Goal: Information Seeking & Learning: Check status

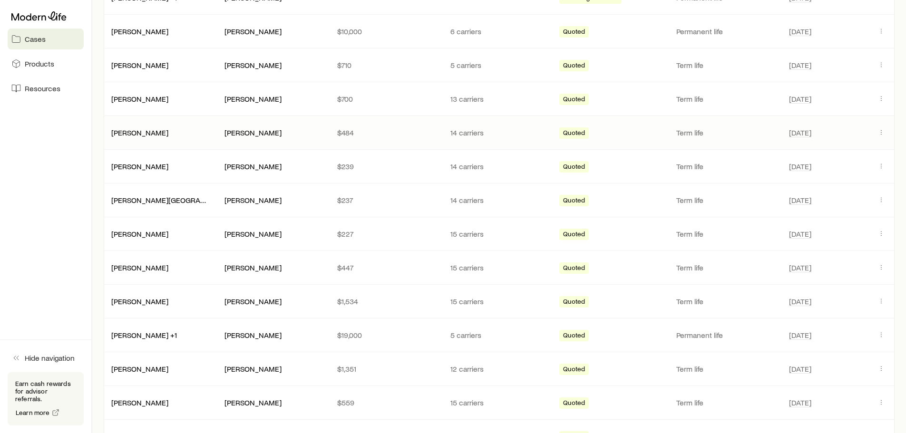
scroll to position [333, 0]
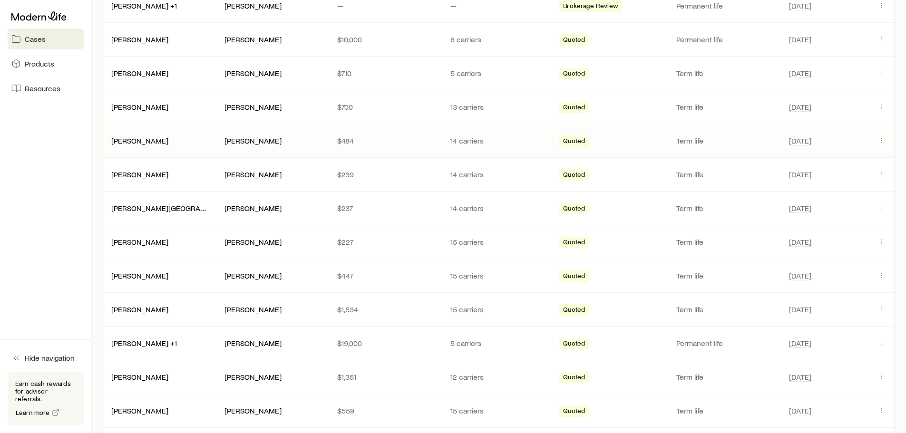
click at [327, 143] on div "[PERSON_NAME]" at bounding box center [273, 141] width 113 height 10
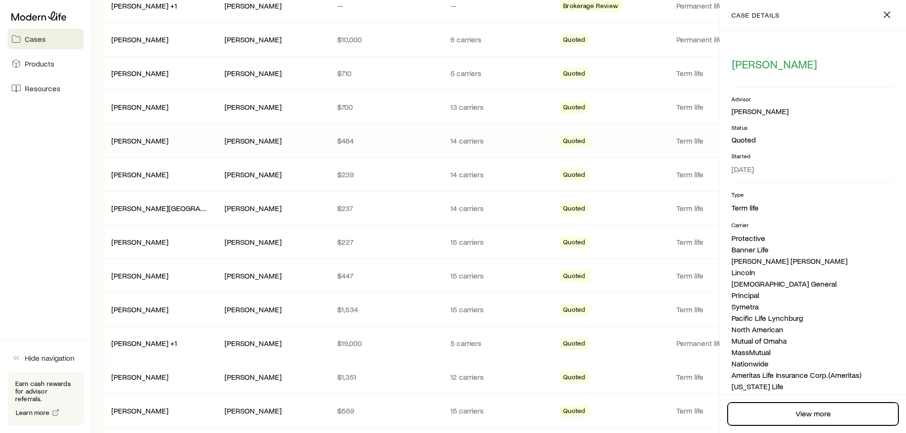
click at [800, 414] on link "View more" at bounding box center [812, 414] width 171 height 23
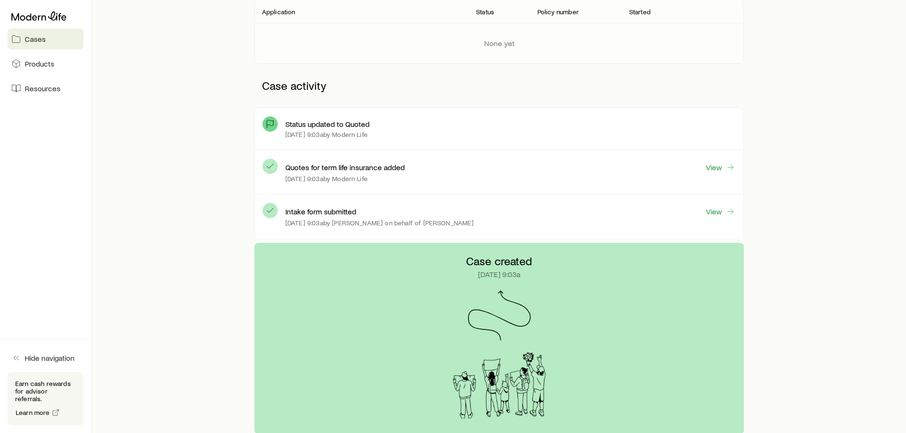
scroll to position [190, 0]
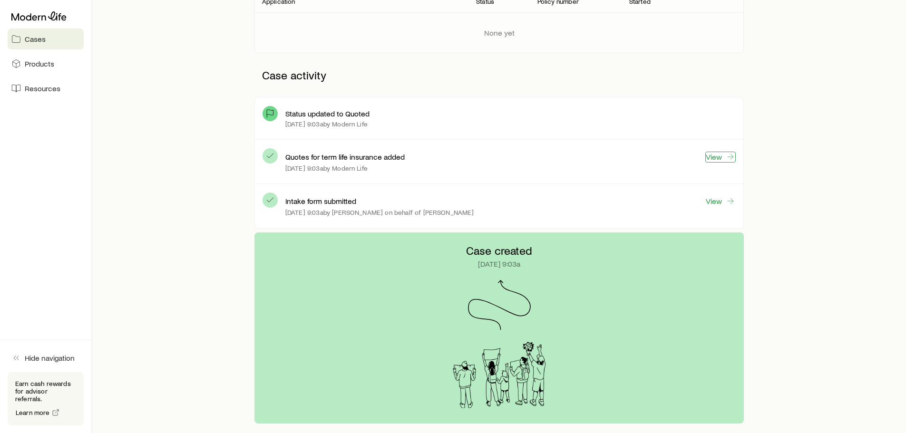
click at [717, 157] on link "View" at bounding box center [720, 157] width 30 height 11
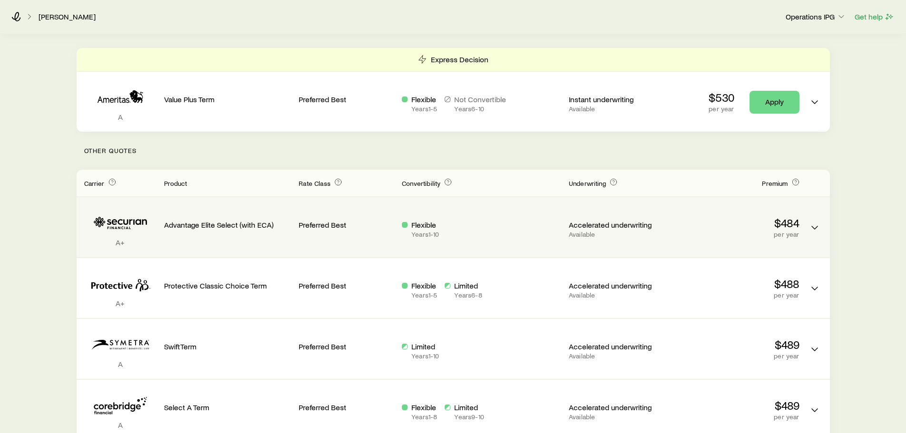
scroll to position [143, 0]
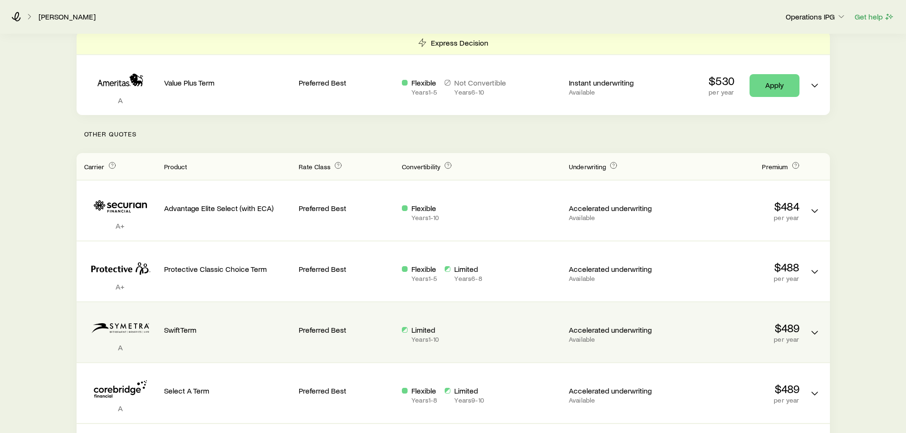
click at [422, 348] on div "Limited Years 1 - 10" at bounding box center [481, 332] width 159 height 45
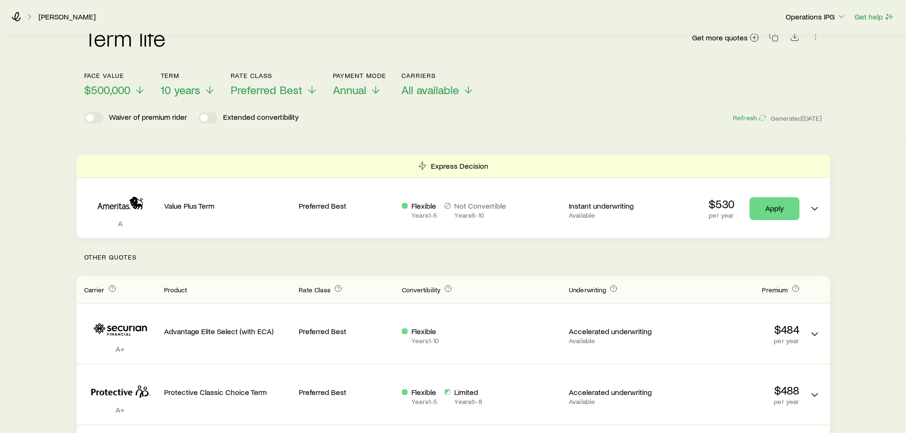
scroll to position [0, 0]
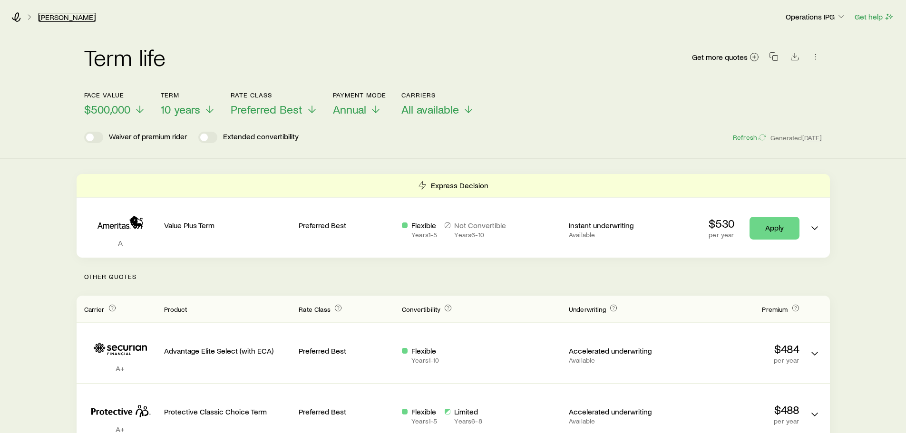
click at [59, 18] on link "[PERSON_NAME]" at bounding box center [67, 17] width 58 height 9
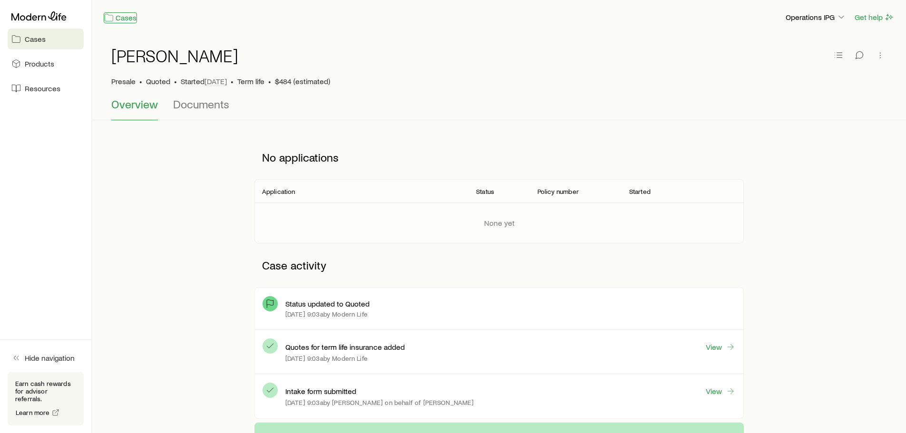
click at [120, 17] on link "Cases" at bounding box center [120, 17] width 33 height 11
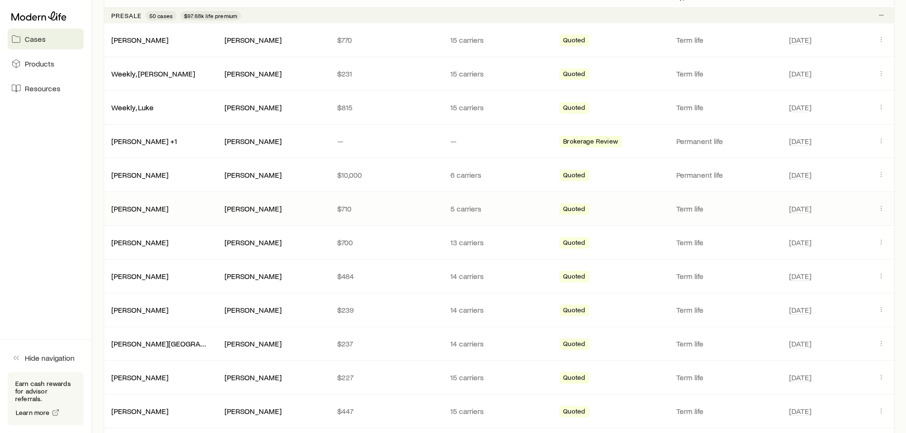
scroll to position [143, 0]
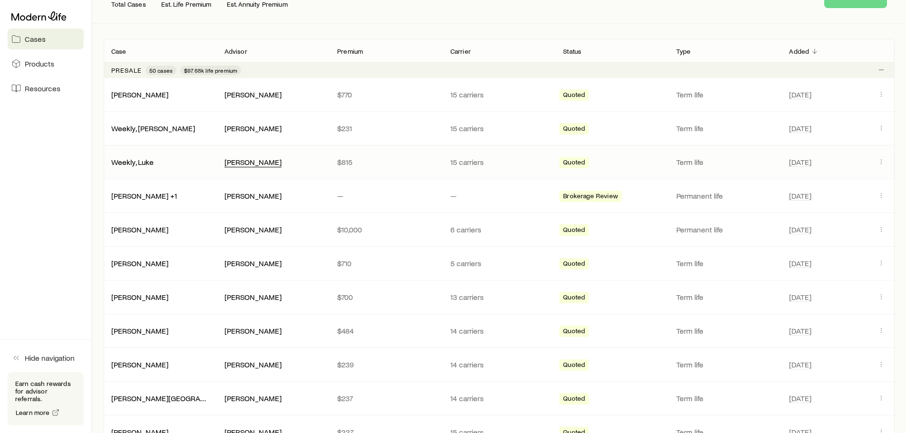
click at [248, 160] on div "[PERSON_NAME]" at bounding box center [252, 162] width 57 height 10
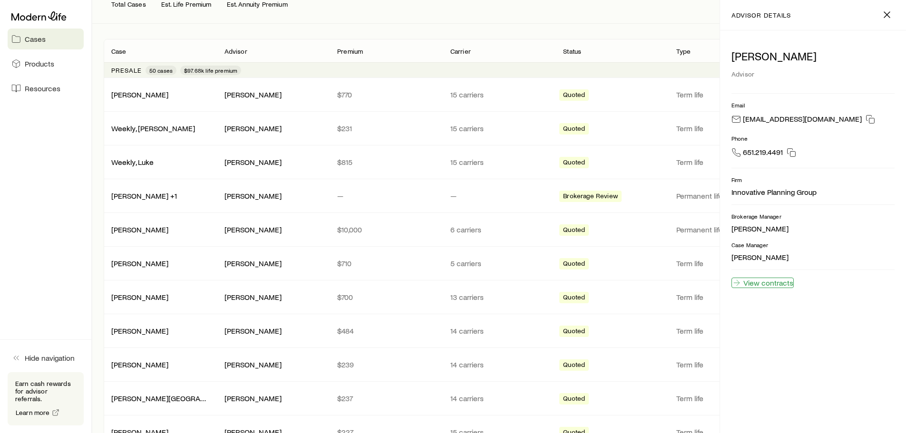
click at [750, 284] on link "View contracts" at bounding box center [762, 283] width 62 height 10
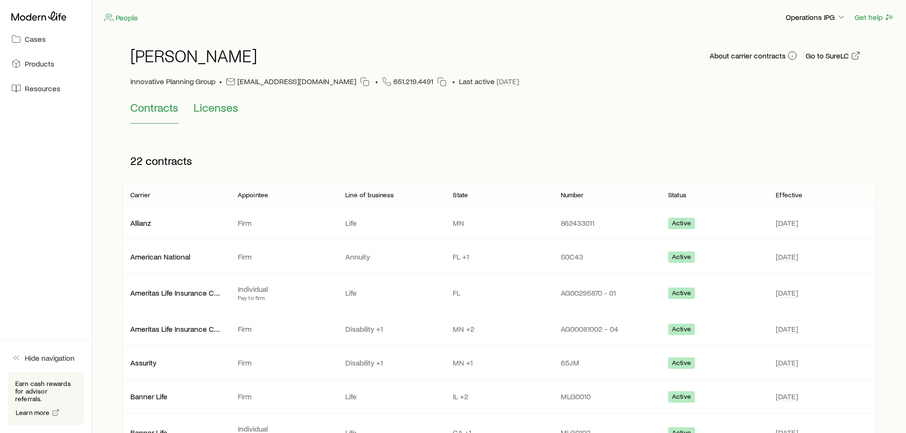
click at [191, 99] on div "[PERSON_NAME] About carrier contracts Go to SureLC Innovative Planning Group • …" at bounding box center [499, 68] width 738 height 66
click at [229, 107] on span "Licenses" at bounding box center [215, 107] width 45 height 13
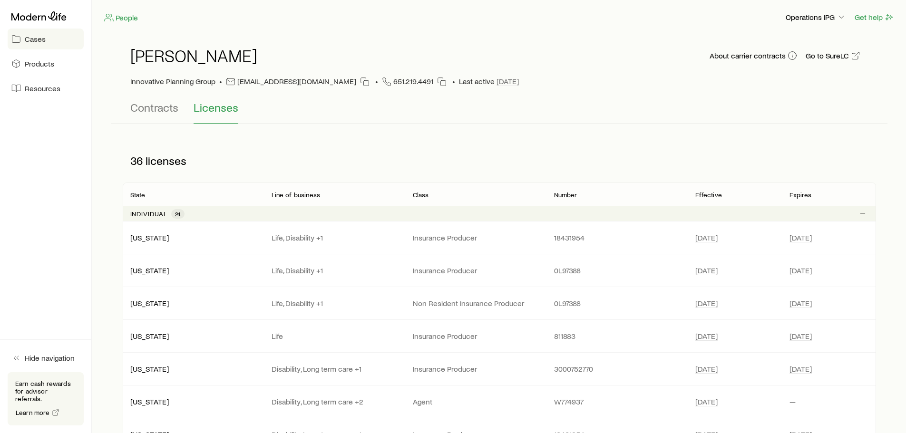
click at [43, 44] on link "Cases" at bounding box center [46, 39] width 76 height 21
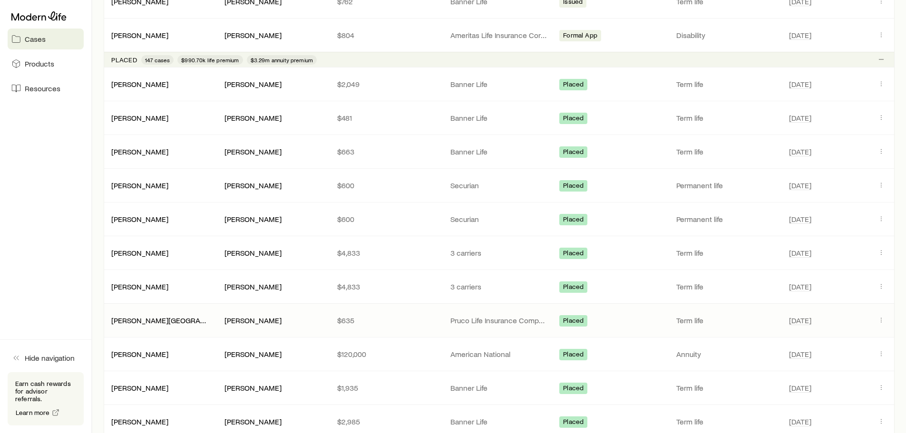
scroll to position [1447, 0]
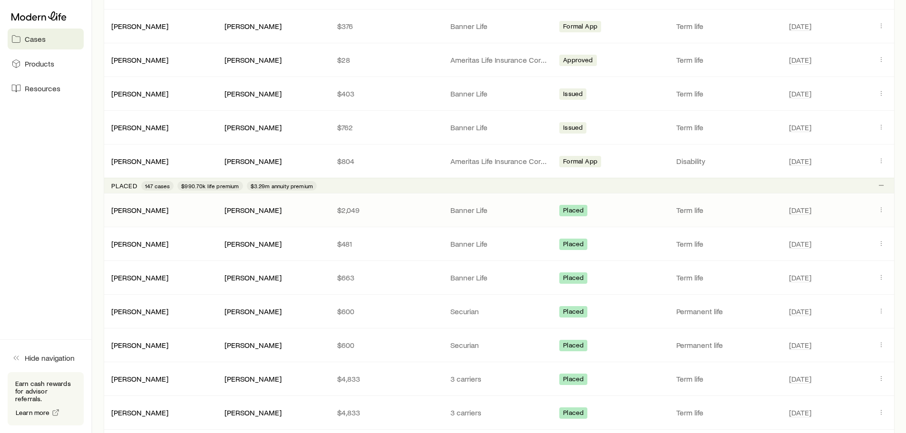
click at [577, 212] on span "Placed" at bounding box center [573, 211] width 20 height 10
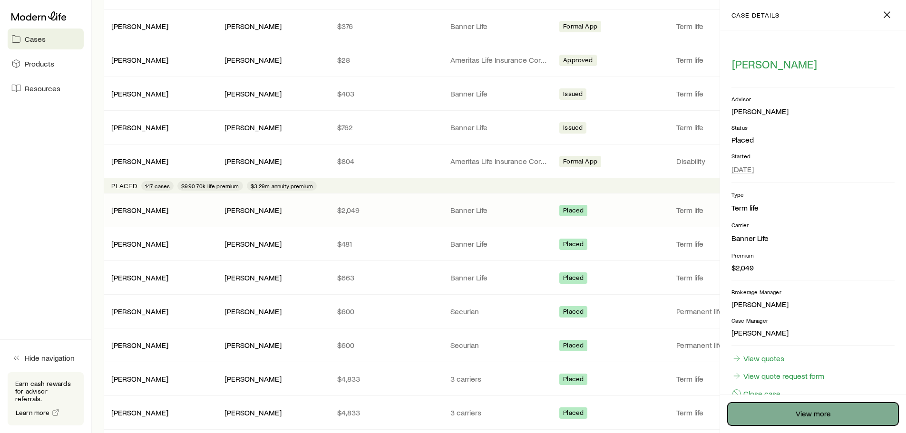
click at [787, 417] on link "View more" at bounding box center [812, 414] width 171 height 23
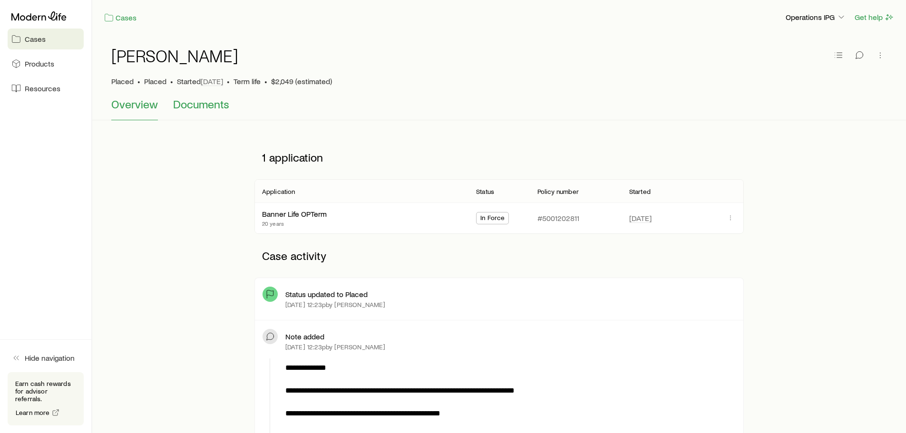
click at [197, 105] on span "Documents" at bounding box center [201, 103] width 56 height 13
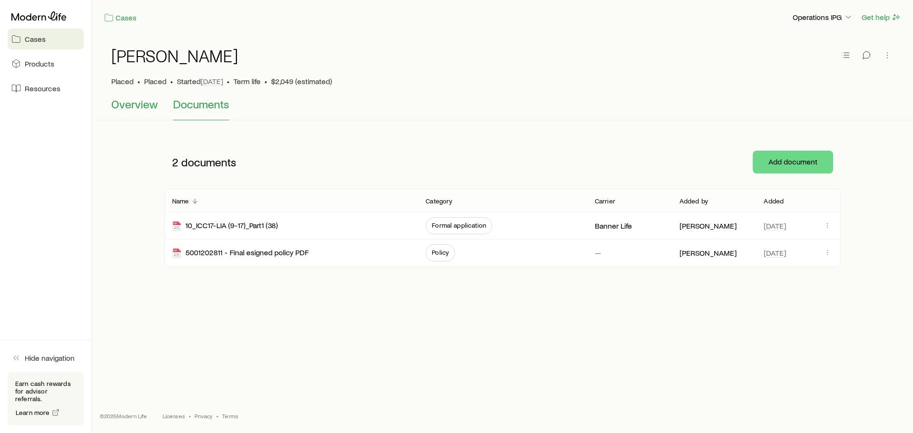
click at [128, 103] on span "Overview" at bounding box center [134, 103] width 47 height 13
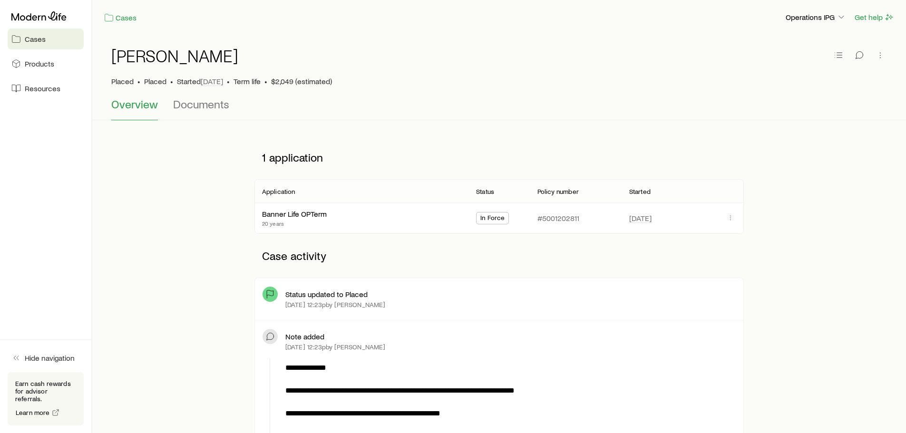
click at [550, 219] on p "#5001202811" at bounding box center [558, 218] width 42 height 10
click at [495, 218] on span "In Force" at bounding box center [492, 219] width 24 height 10
click at [727, 218] on icon "button" at bounding box center [730, 218] width 8 height 8
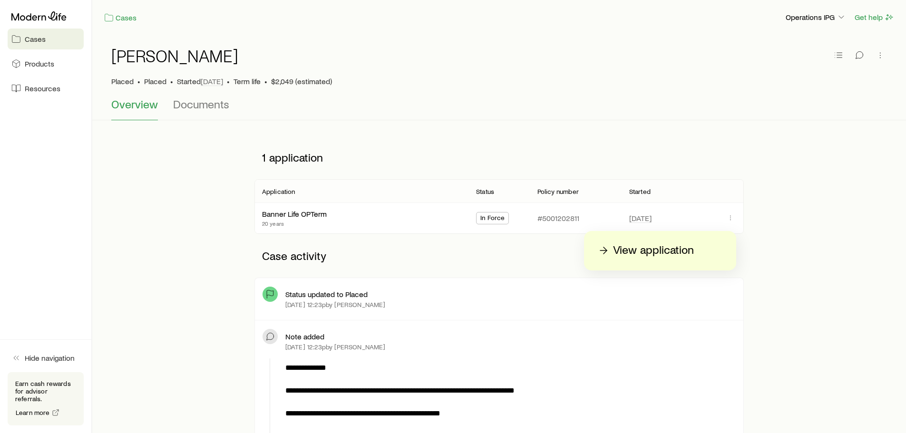
click at [675, 253] on p "View application" at bounding box center [653, 250] width 81 height 15
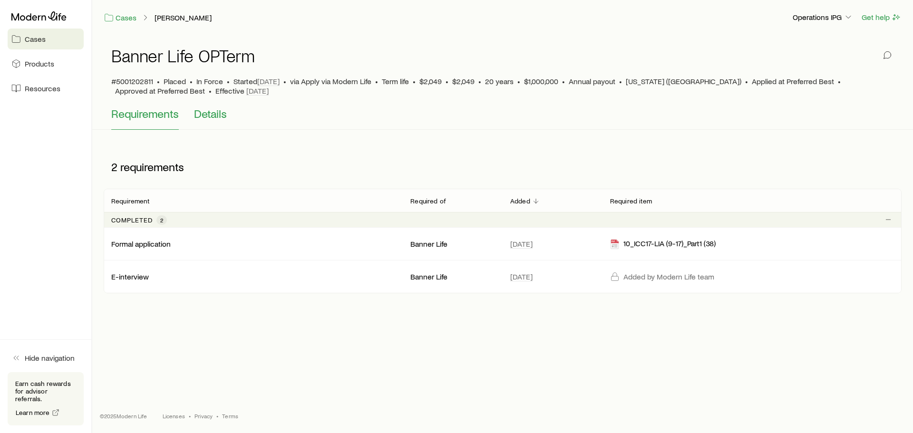
click at [225, 112] on span "Details" at bounding box center [210, 113] width 33 height 13
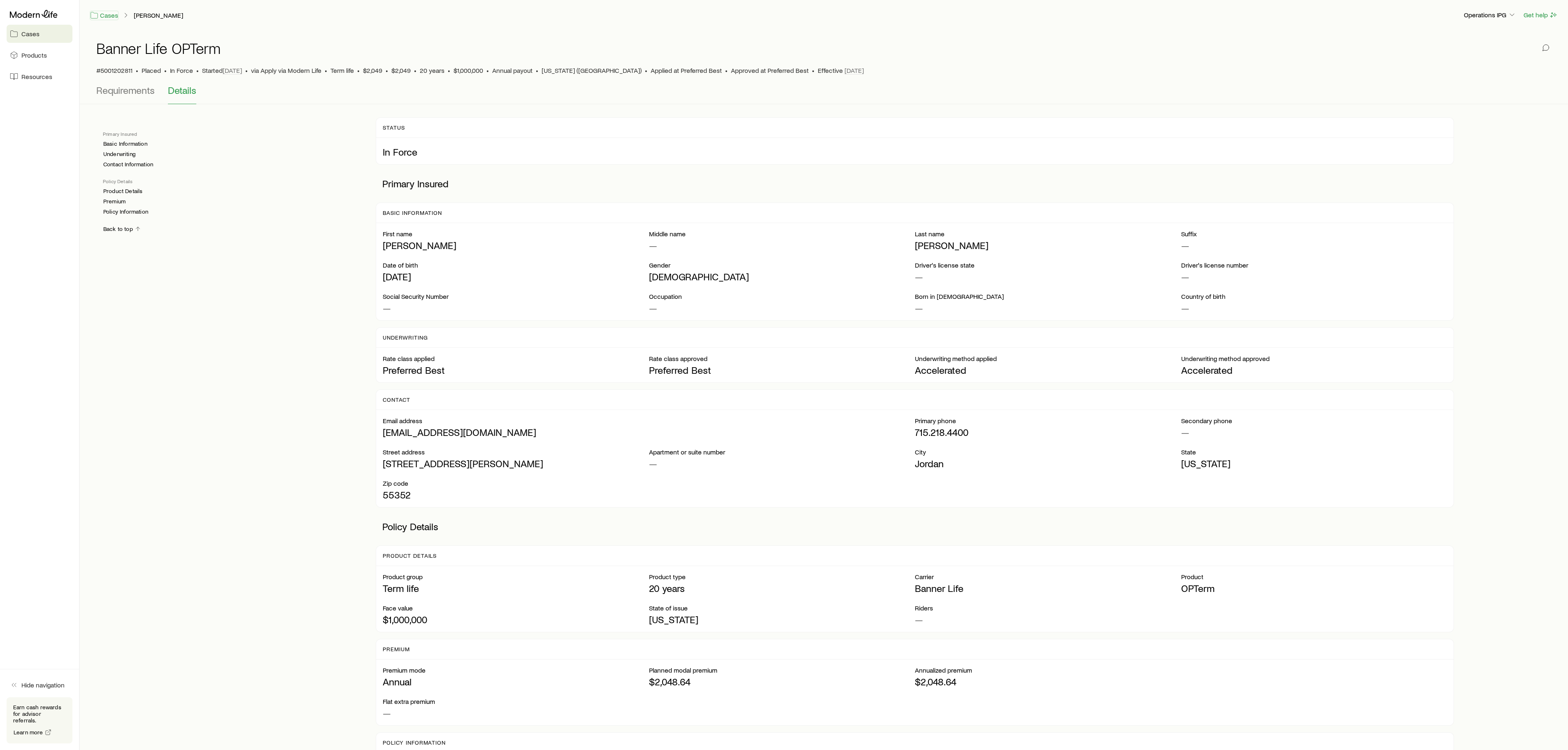
click at [99, 14] on link "Cases" at bounding box center [104, 15] width 29 height 10
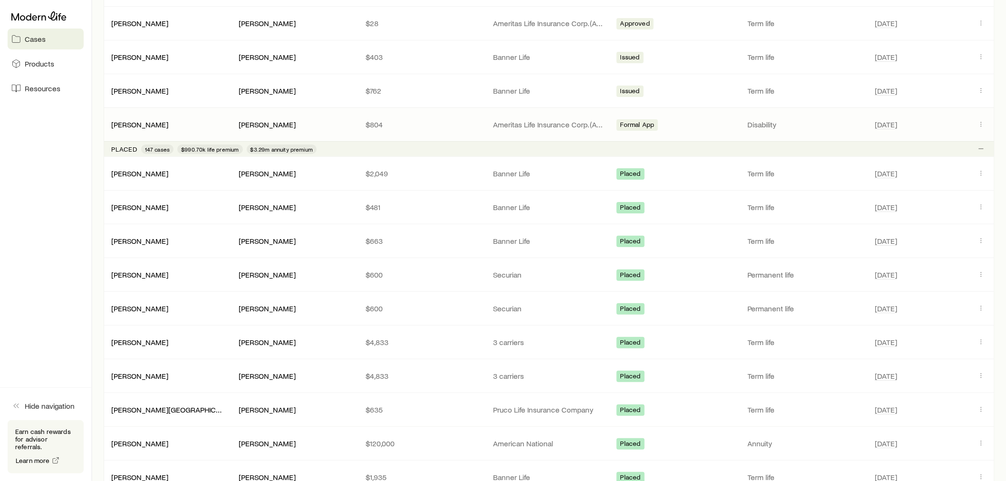
scroll to position [1501, 0]
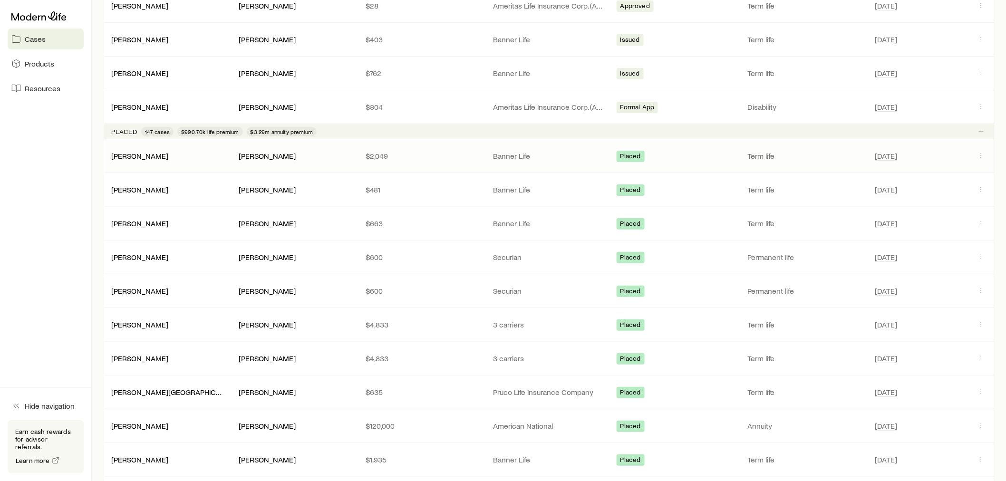
click at [467, 161] on p "$2,049" at bounding box center [422, 156] width 112 height 10
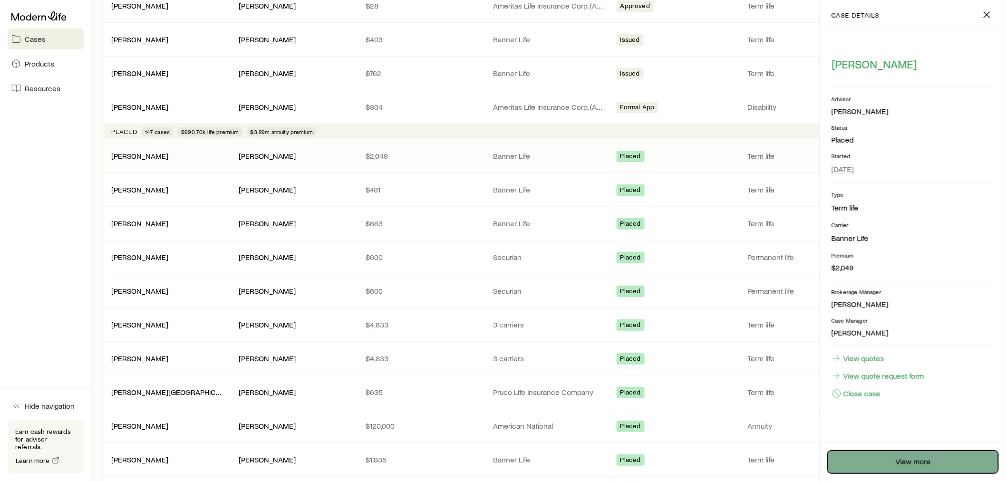
click at [878, 433] on link "View more" at bounding box center [913, 462] width 171 height 23
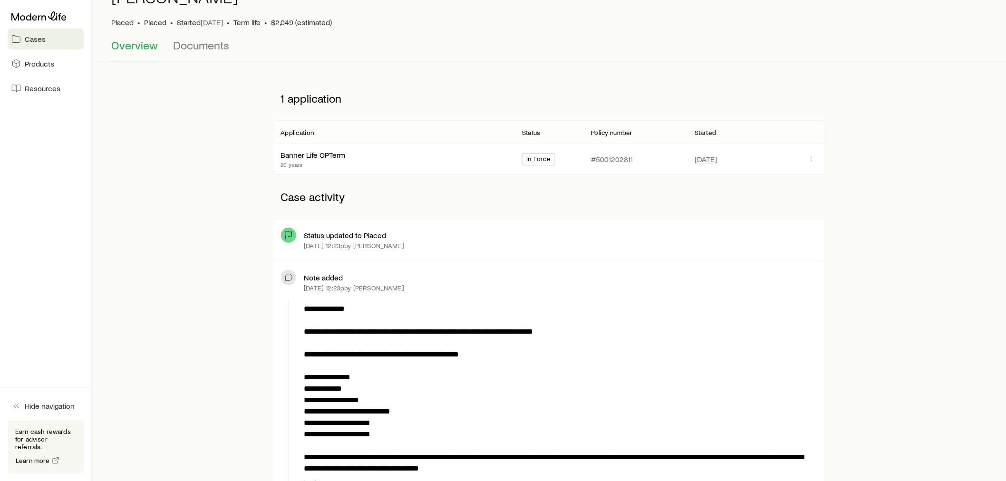
scroll to position [53, 0]
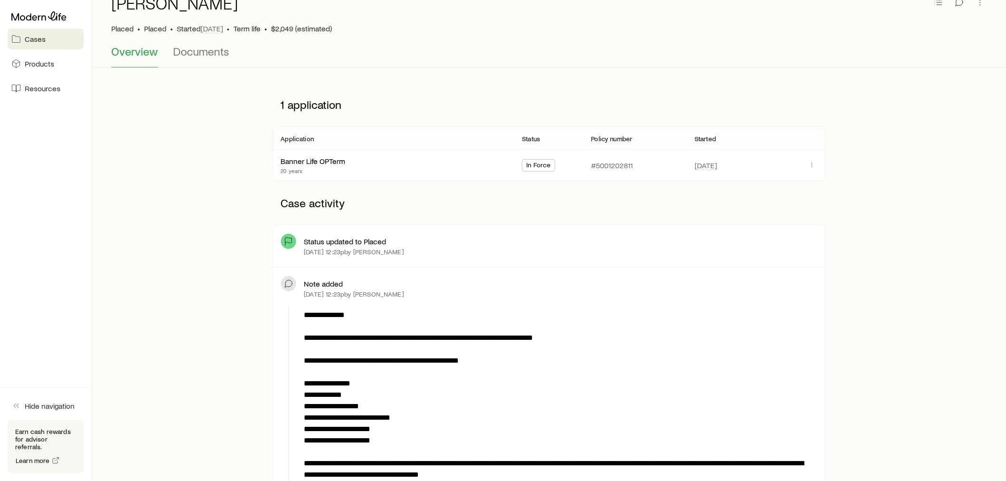
click at [537, 164] on span "In Force" at bounding box center [538, 166] width 24 height 10
click at [609, 161] on p "#5001202811" at bounding box center [612, 166] width 42 height 10
click at [810, 164] on icon "button" at bounding box center [812, 165] width 8 height 8
click at [704, 195] on p "View application" at bounding box center [735, 198] width 81 height 15
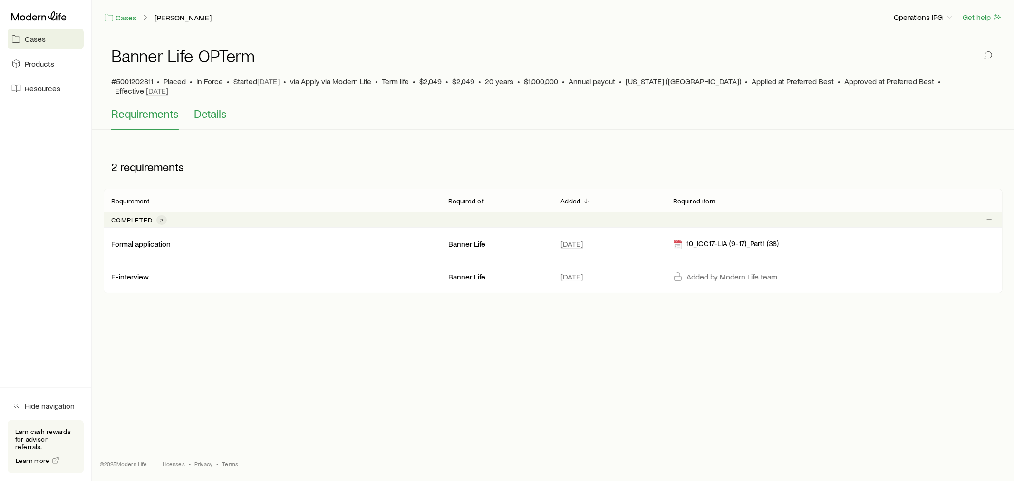
click at [211, 107] on span "Details" at bounding box center [210, 113] width 33 height 13
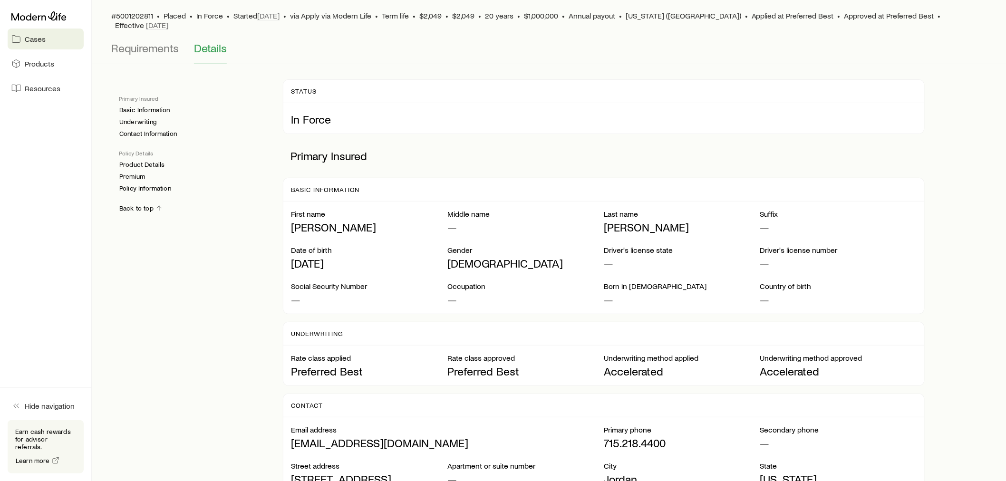
scroll to position [54, 0]
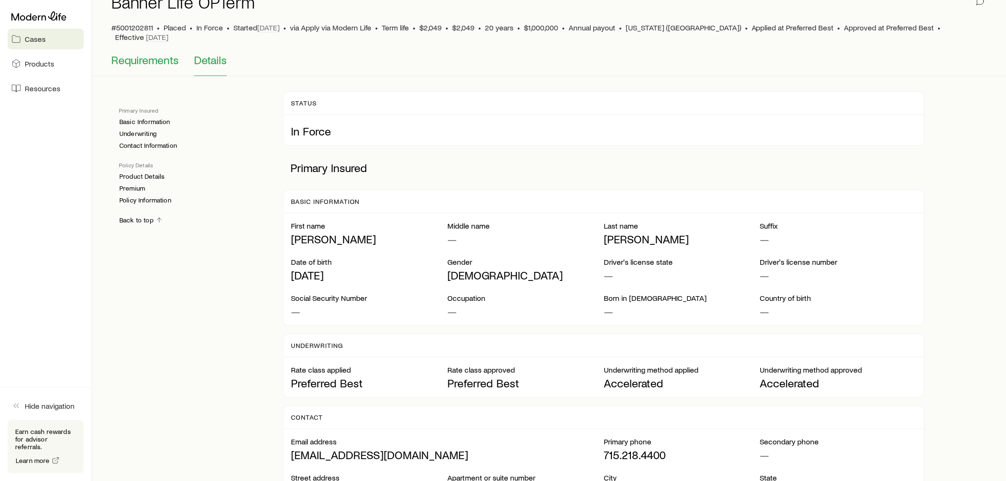
click at [155, 53] on span "Requirements" at bounding box center [145, 59] width 68 height 13
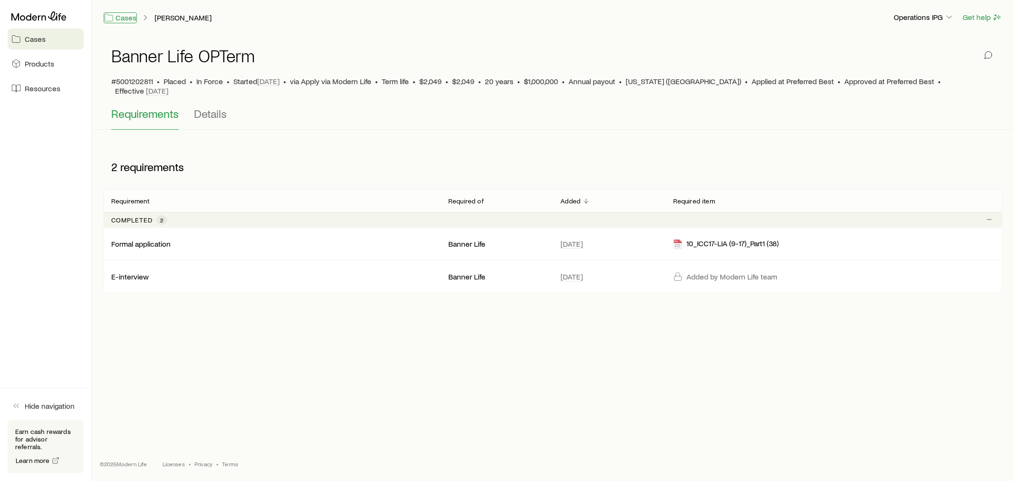
click at [129, 16] on link "Cases" at bounding box center [120, 17] width 33 height 11
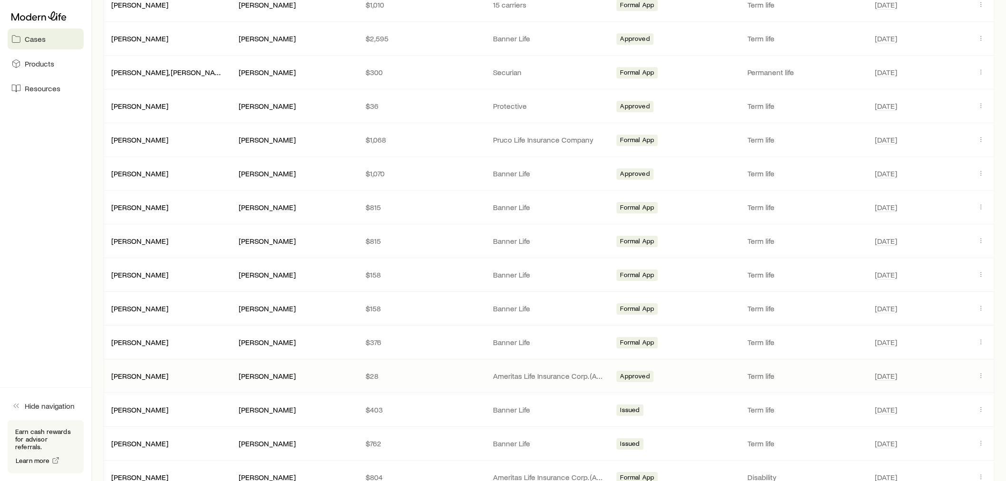
scroll to position [1162, 0]
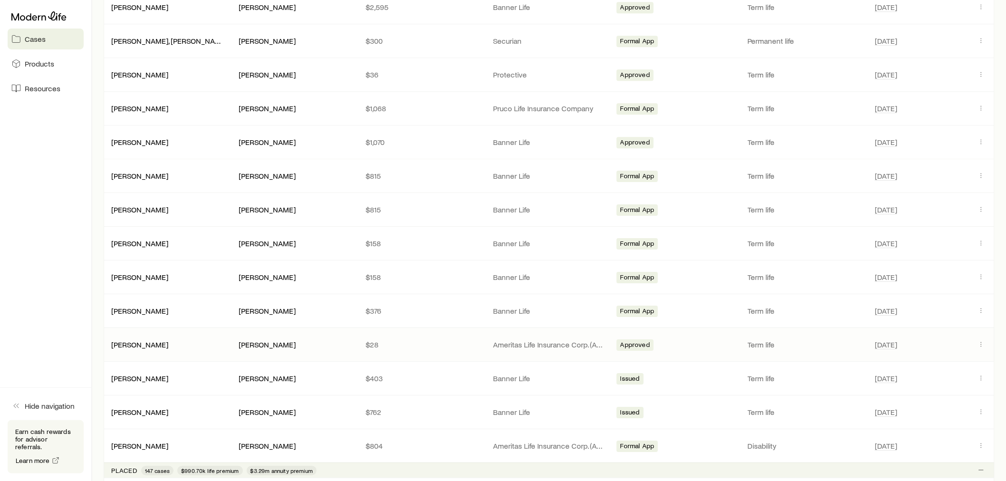
click at [633, 350] on span "Approved" at bounding box center [634, 346] width 29 height 10
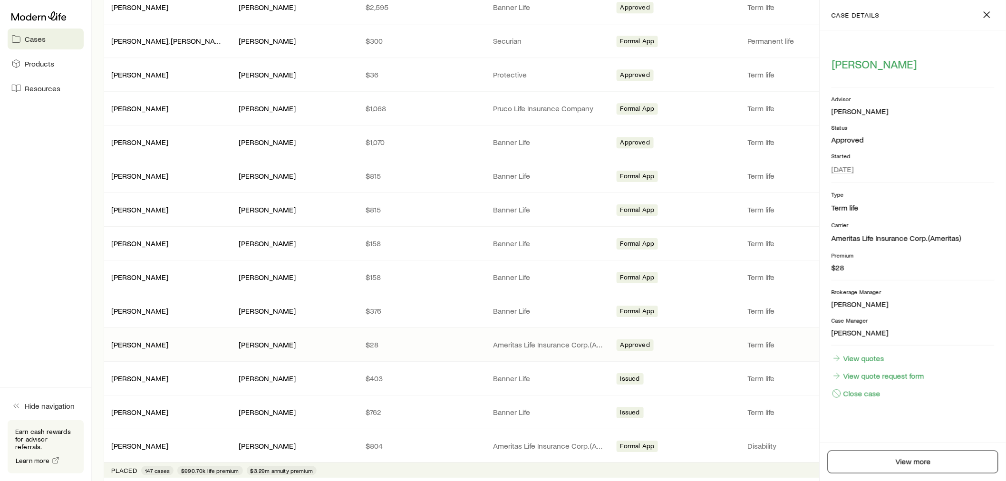
click at [515, 347] on p "Ameritas Life Insurance Corp. (Ameritas)" at bounding box center [549, 345] width 112 height 10
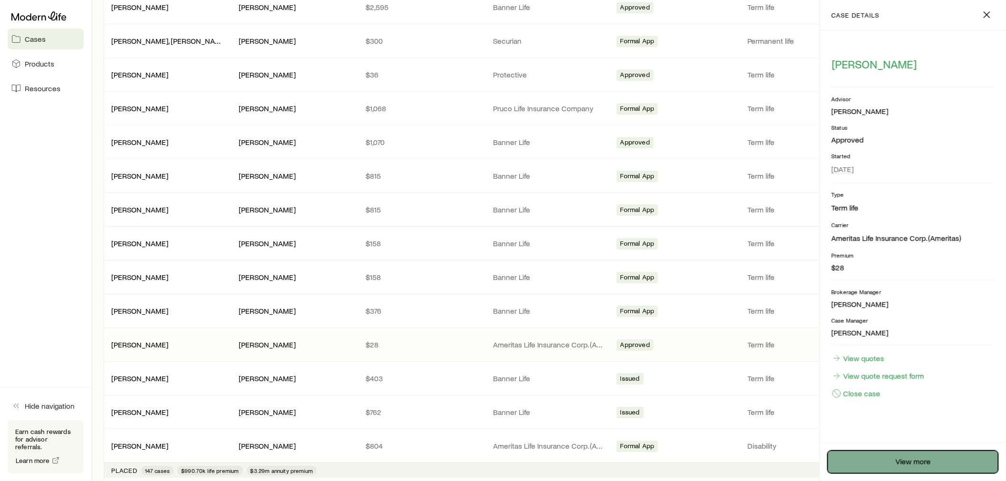
click at [880, 433] on link "View more" at bounding box center [913, 462] width 171 height 23
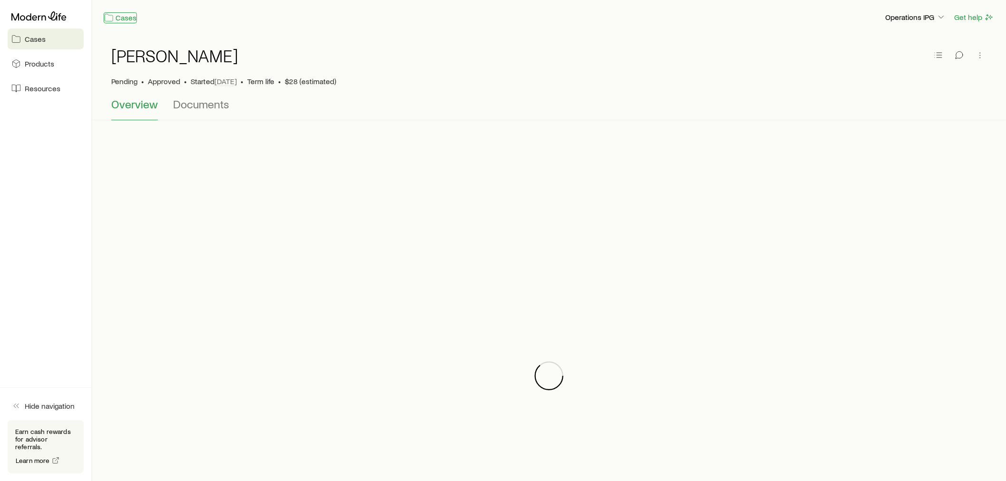
click at [106, 16] on icon at bounding box center [109, 18] width 10 height 10
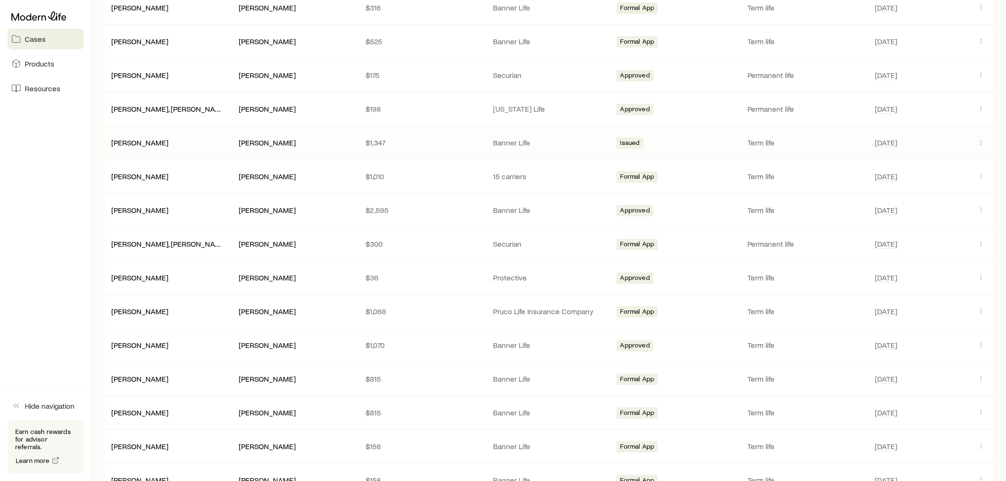
scroll to position [951, 0]
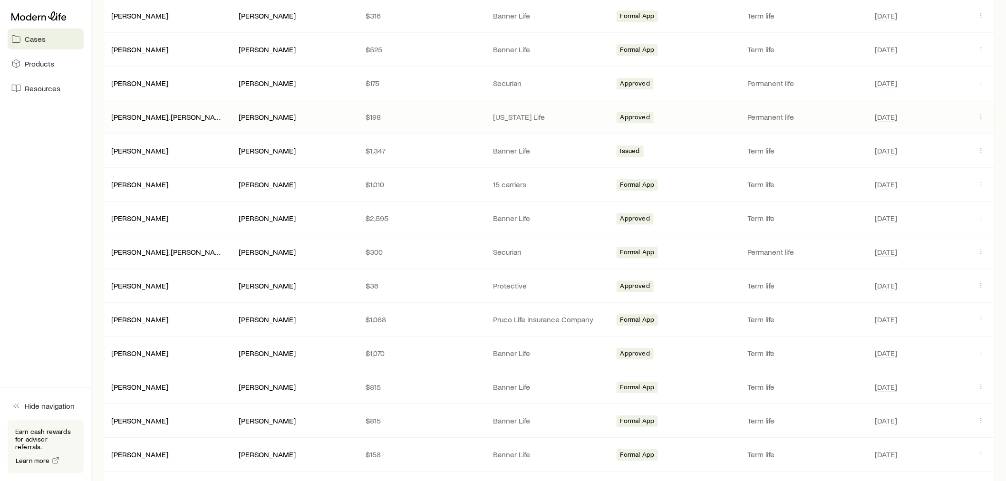
click at [720, 117] on div "Approved" at bounding box center [677, 117] width 120 height 12
click at [633, 123] on span "Approved" at bounding box center [634, 118] width 29 height 10
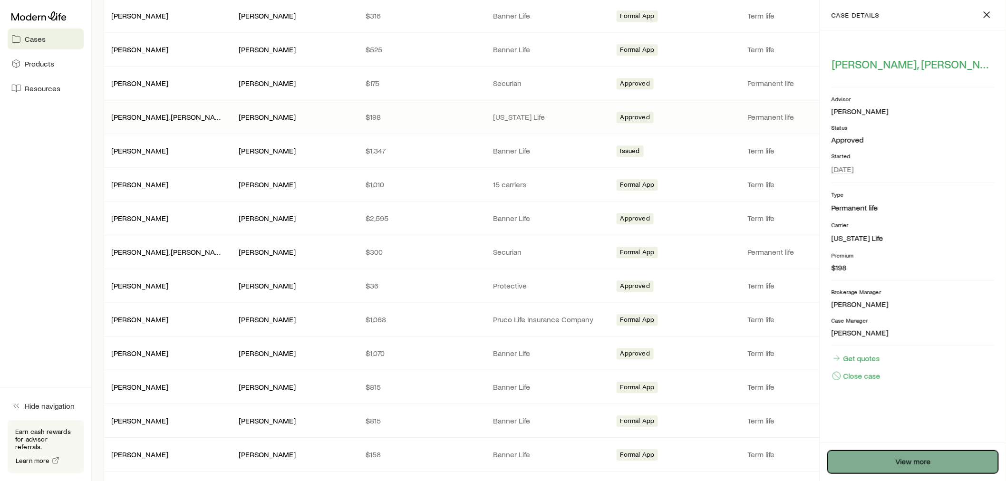
click at [897, 433] on link "View more" at bounding box center [913, 462] width 171 height 23
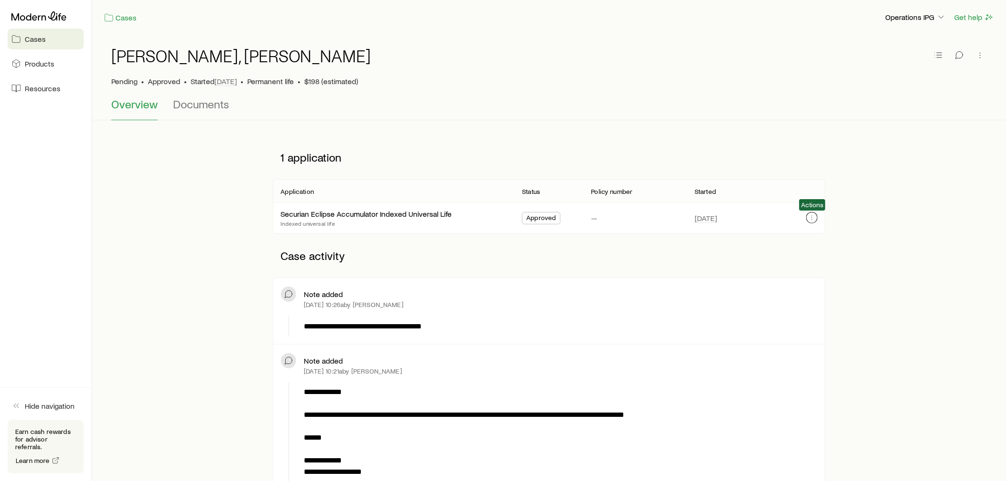
click at [815, 217] on icon "button" at bounding box center [812, 218] width 8 height 8
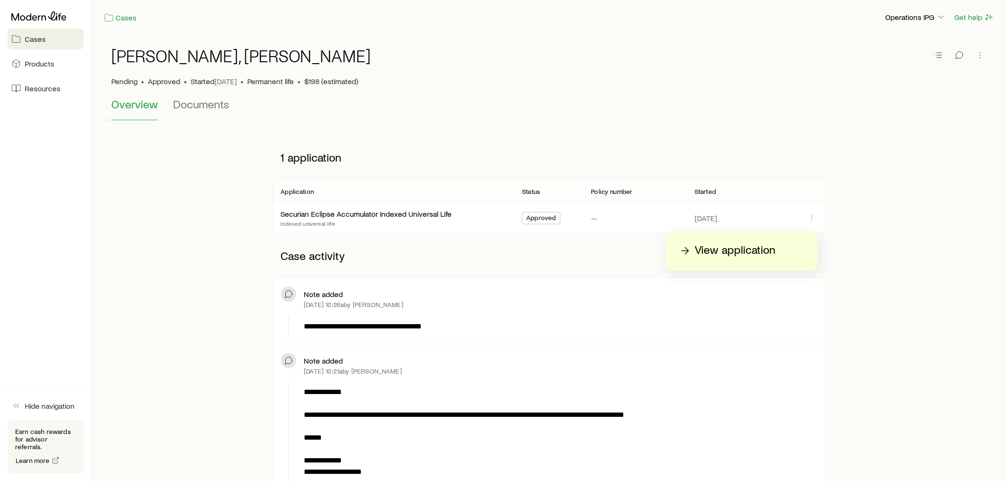
click at [761, 250] on p "View application" at bounding box center [735, 250] width 81 height 15
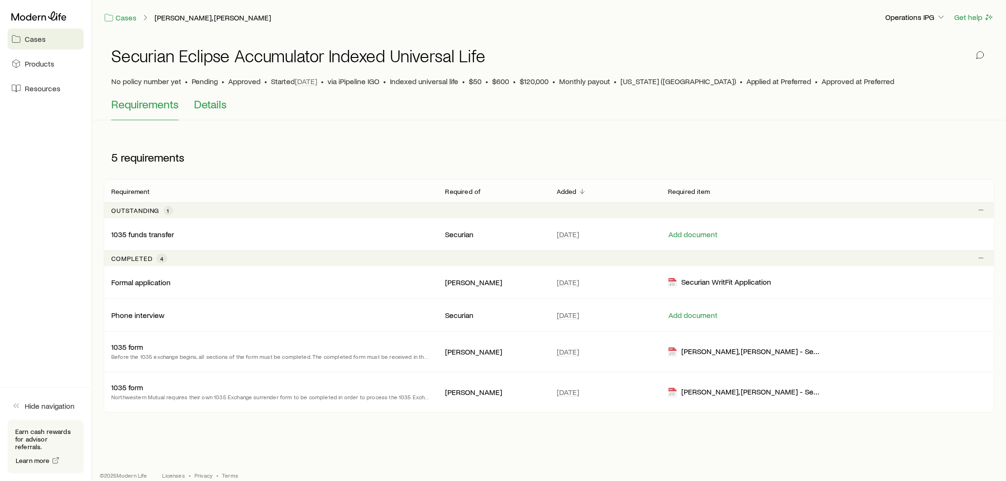
click at [203, 104] on span "Details" at bounding box center [210, 103] width 33 height 13
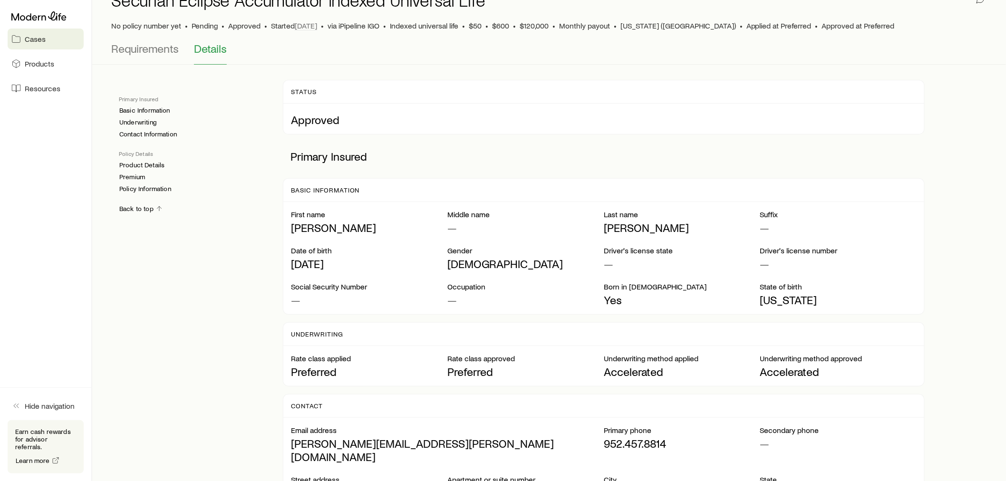
scroll to position [50, 0]
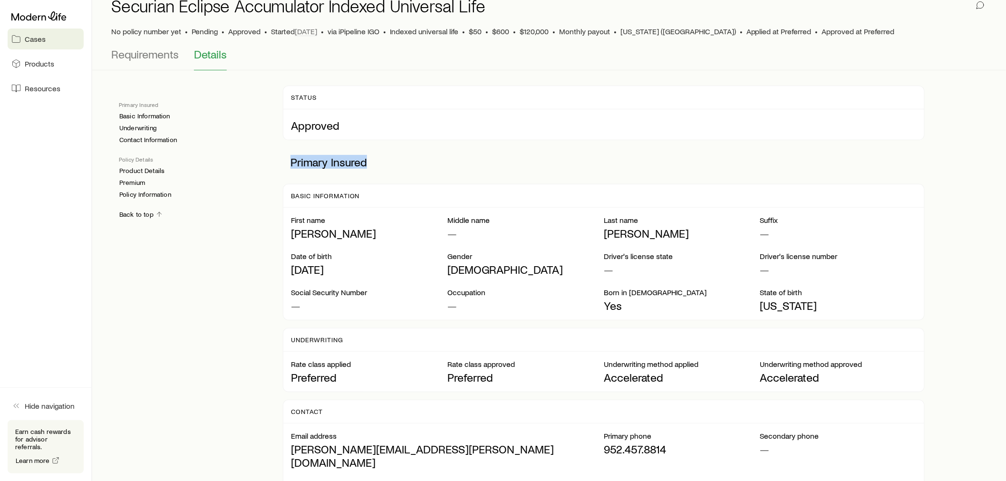
drag, startPoint x: 377, startPoint y: 164, endPoint x: 277, endPoint y: 149, distance: 100.4
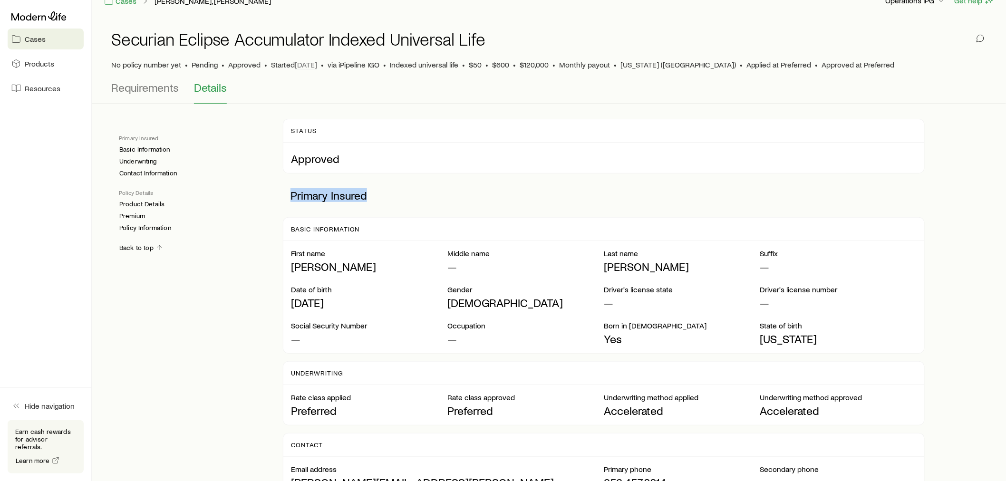
scroll to position [0, 0]
